Goal: Transaction & Acquisition: Register for event/course

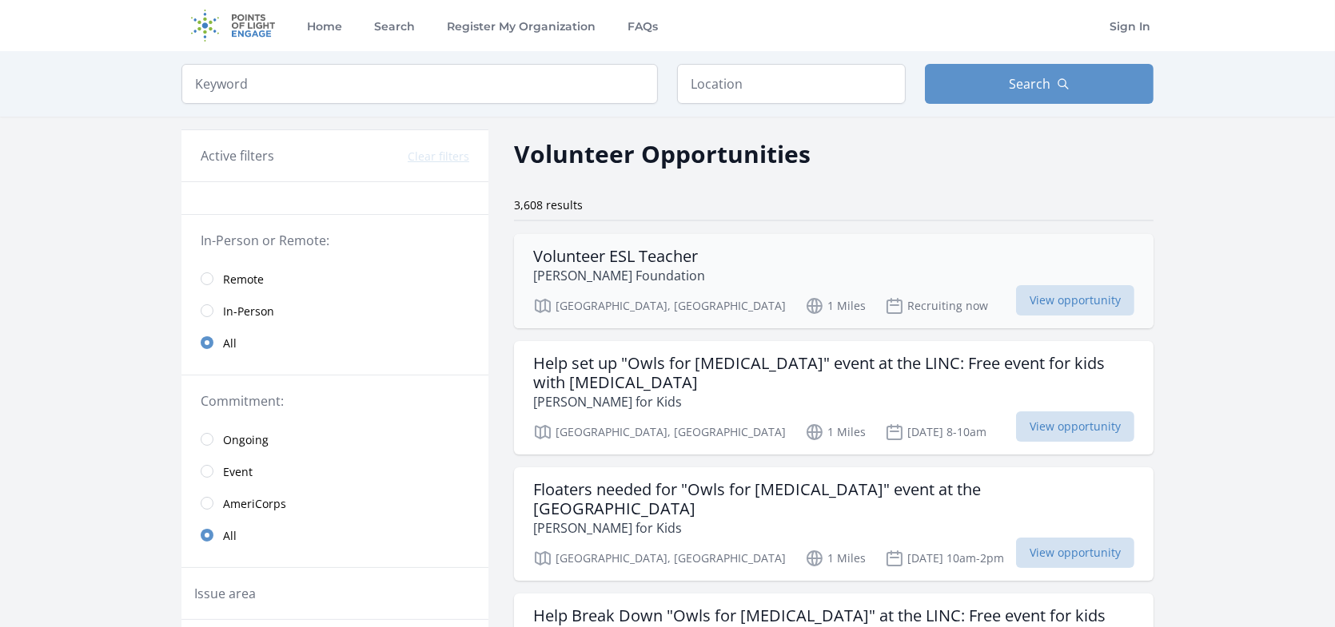
click at [629, 247] on h3 "Volunteer ESL Teacher" at bounding box center [619, 256] width 172 height 19
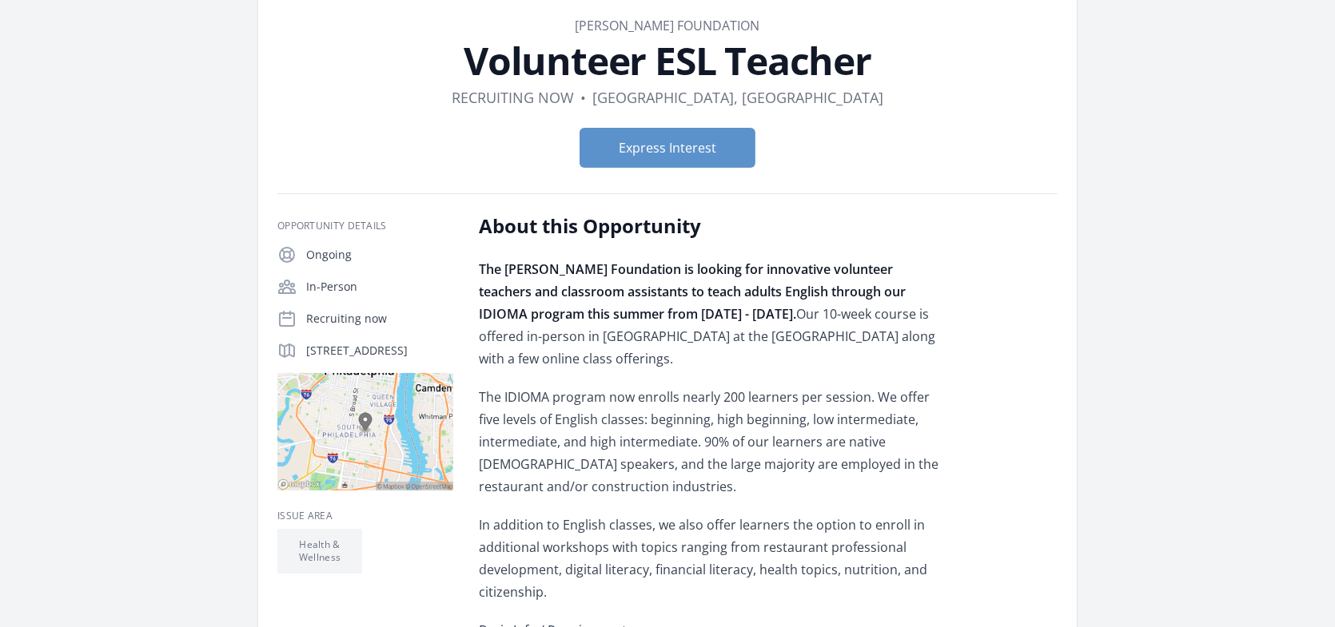
scroll to position [160, 0]
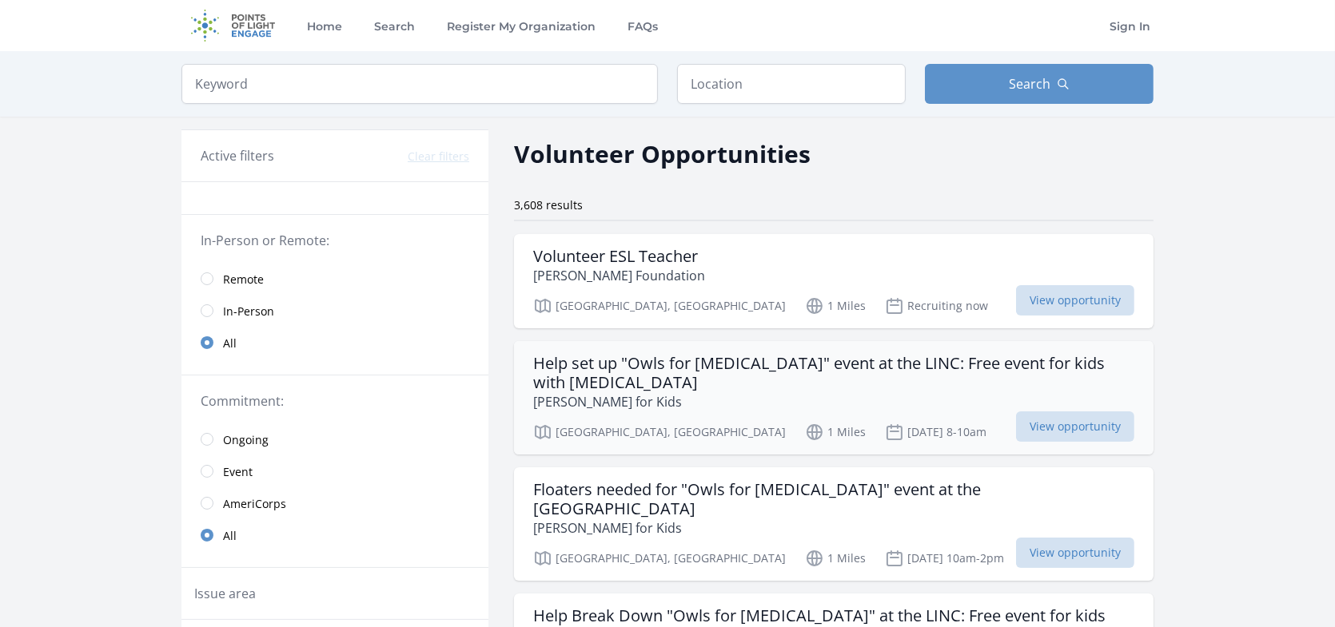
click at [683, 392] on p "[PERSON_NAME] for Kids" at bounding box center [833, 401] width 601 height 19
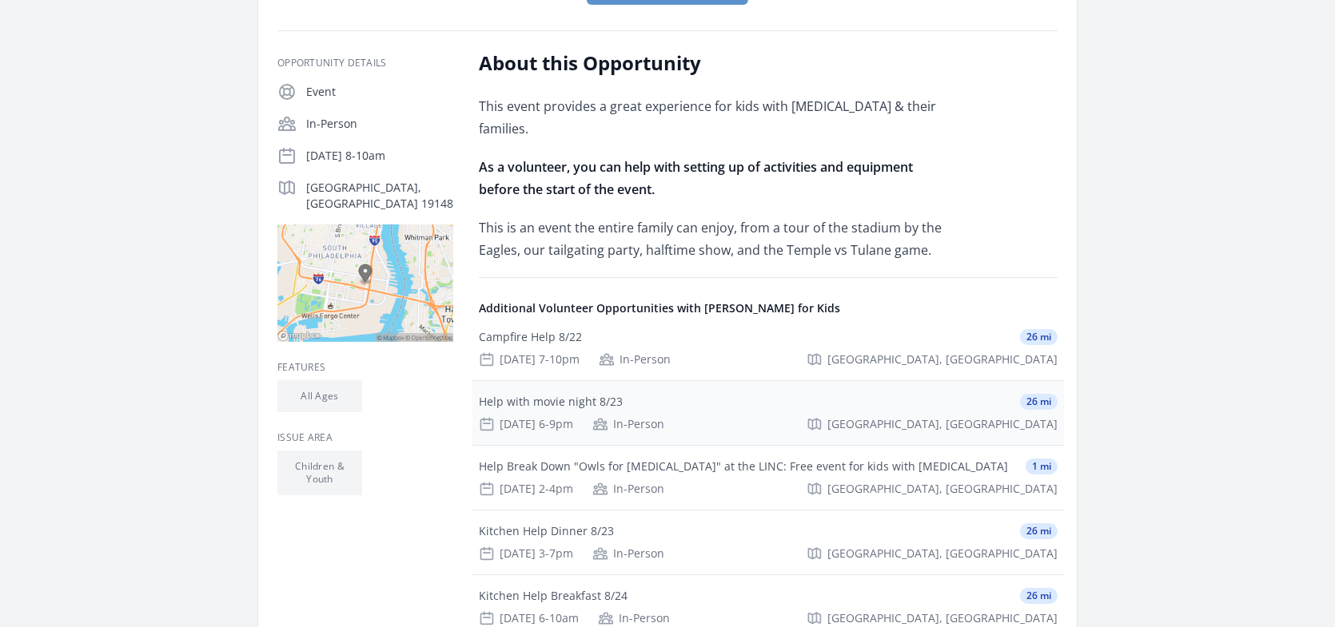
scroll to position [480, 0]
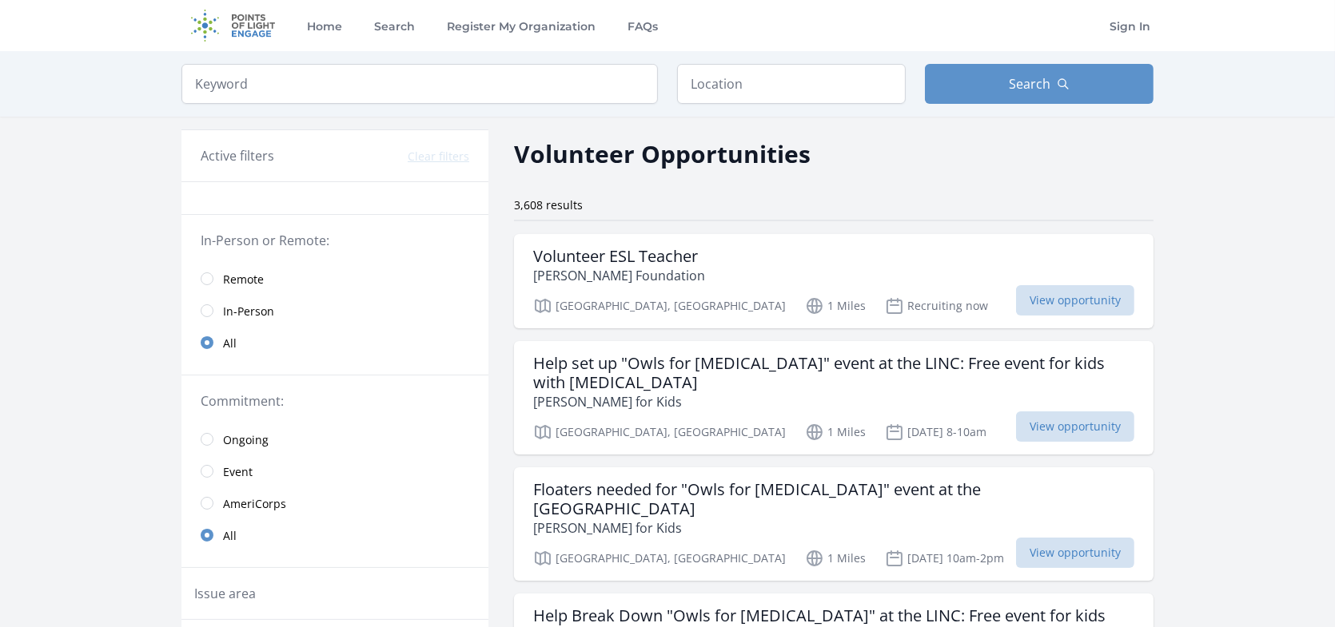
click at [747, 57] on div "Keyword Location Search" at bounding box center [667, 84] width 1023 height 66
click at [734, 87] on input "text" at bounding box center [791, 84] width 229 height 40
type input "p"
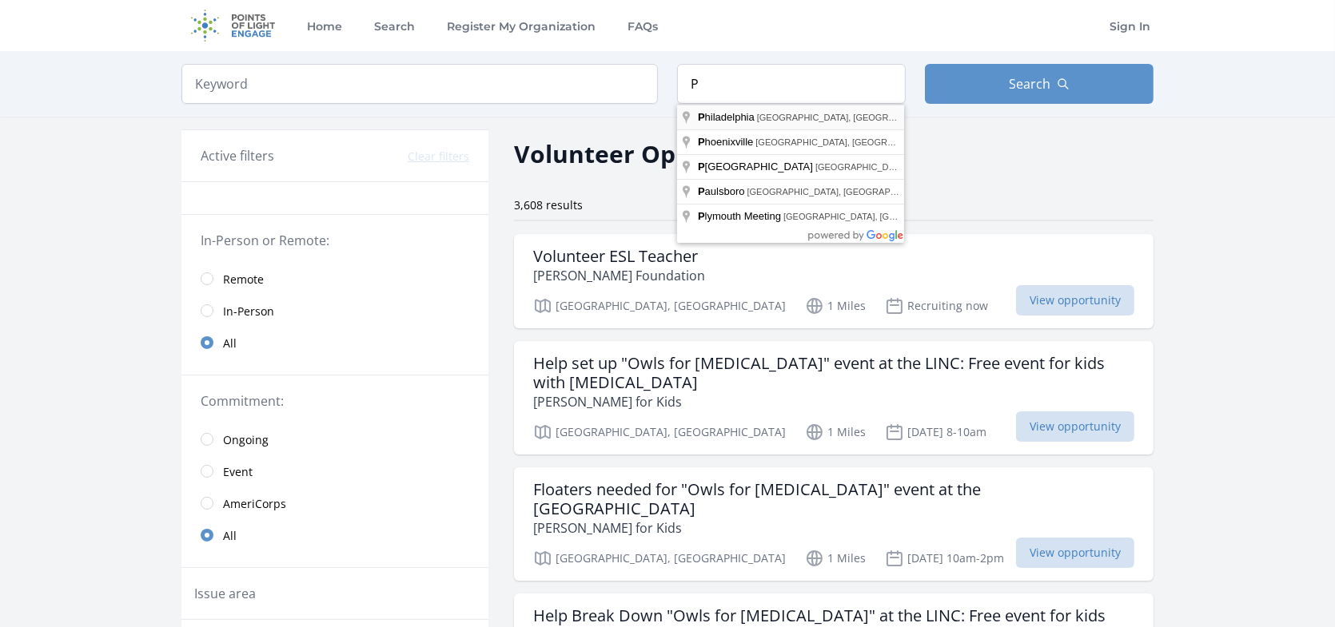
type input "Philadelphia, PA, USA"
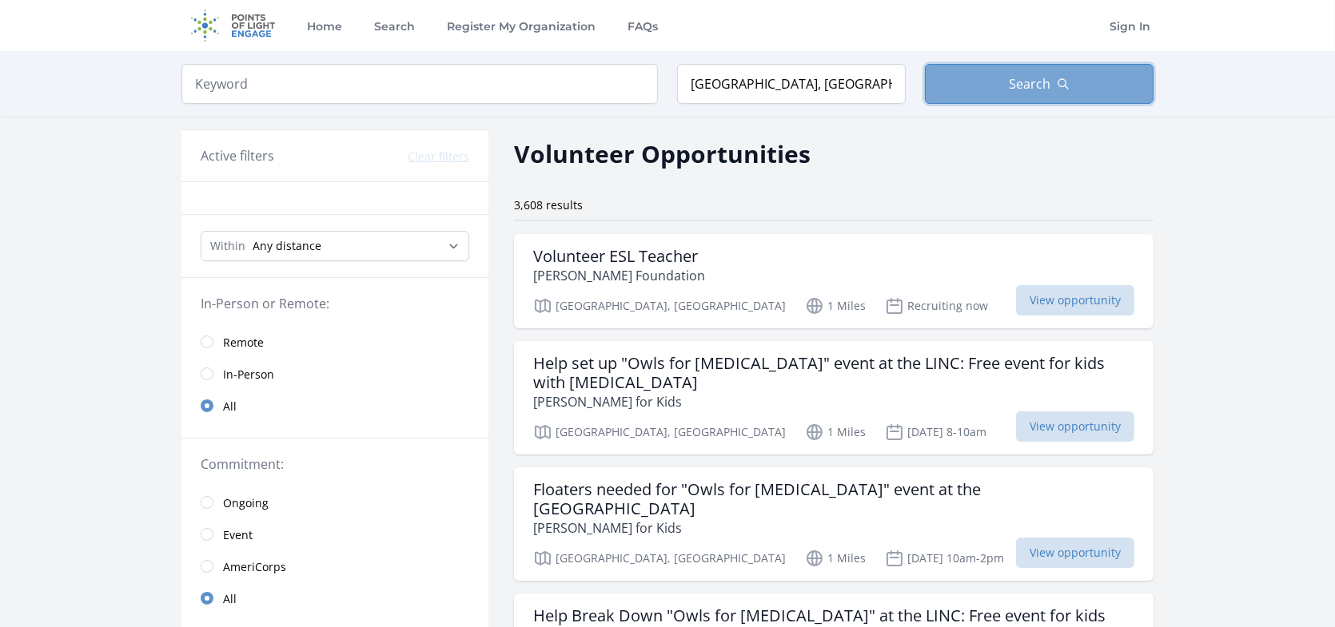
click at [959, 86] on button "Search" at bounding box center [1039, 84] width 229 height 40
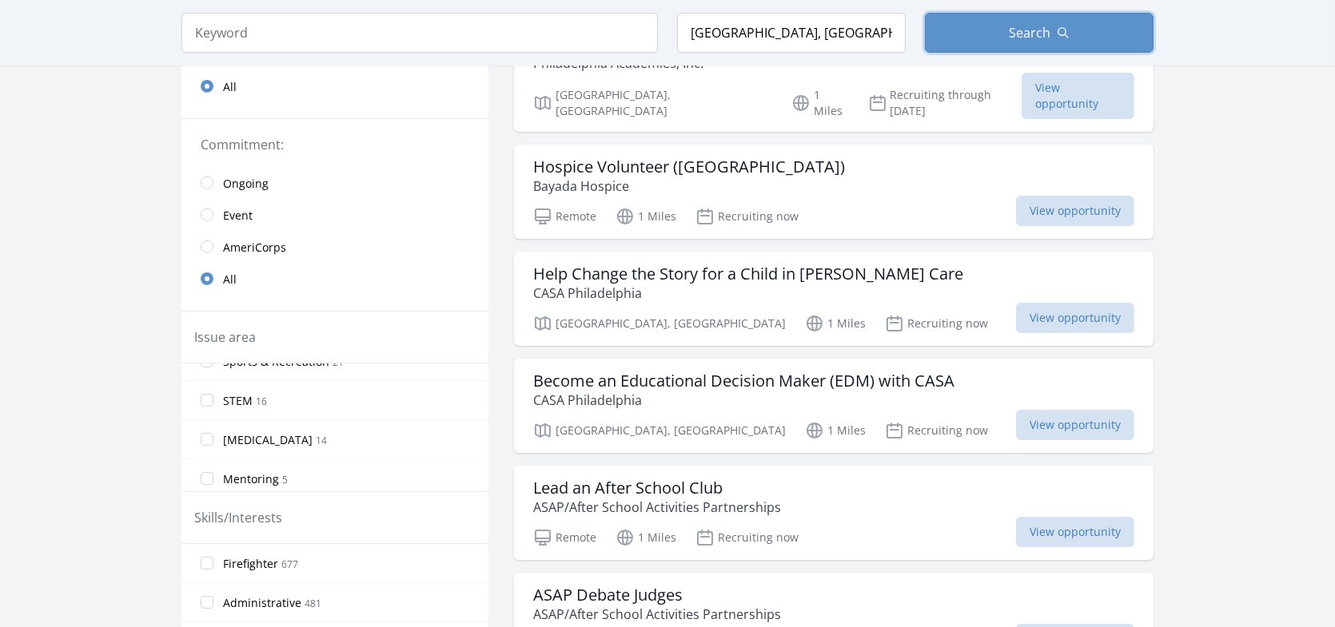
scroll to position [964, 0]
